Goal: Find contact information: Find contact information

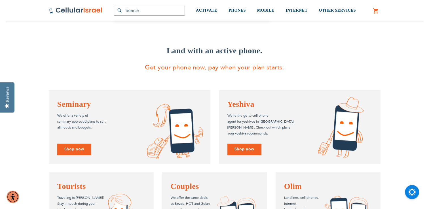
scroll to position [382, 0]
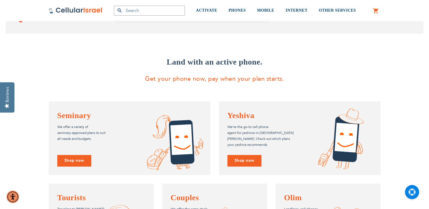
click at [301, 92] on div "Land with an active phone. Get your phone now, pay when your plan starts. Semin…" at bounding box center [215, 156] width 340 height 201
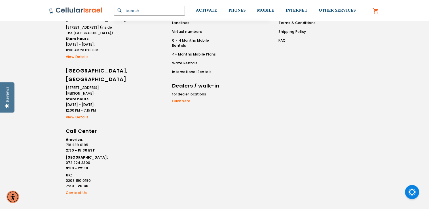
scroll to position [1128, 0]
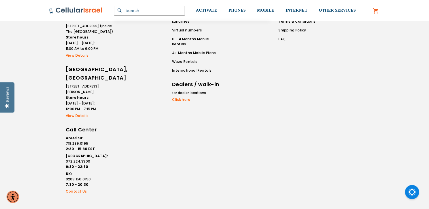
click at [77, 189] on link "Contact Us" at bounding box center [90, 191] width 48 height 5
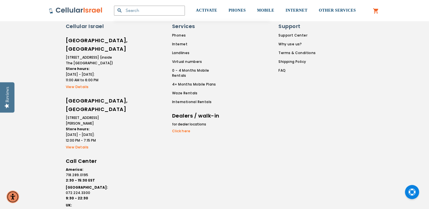
scroll to position [1033, 0]
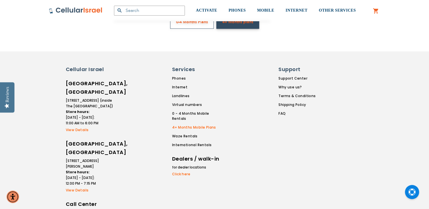
click at [186, 125] on link "4+ Months Mobile Plans" at bounding box center [198, 127] width 52 height 5
